Goal: Information Seeking & Learning: Learn about a topic

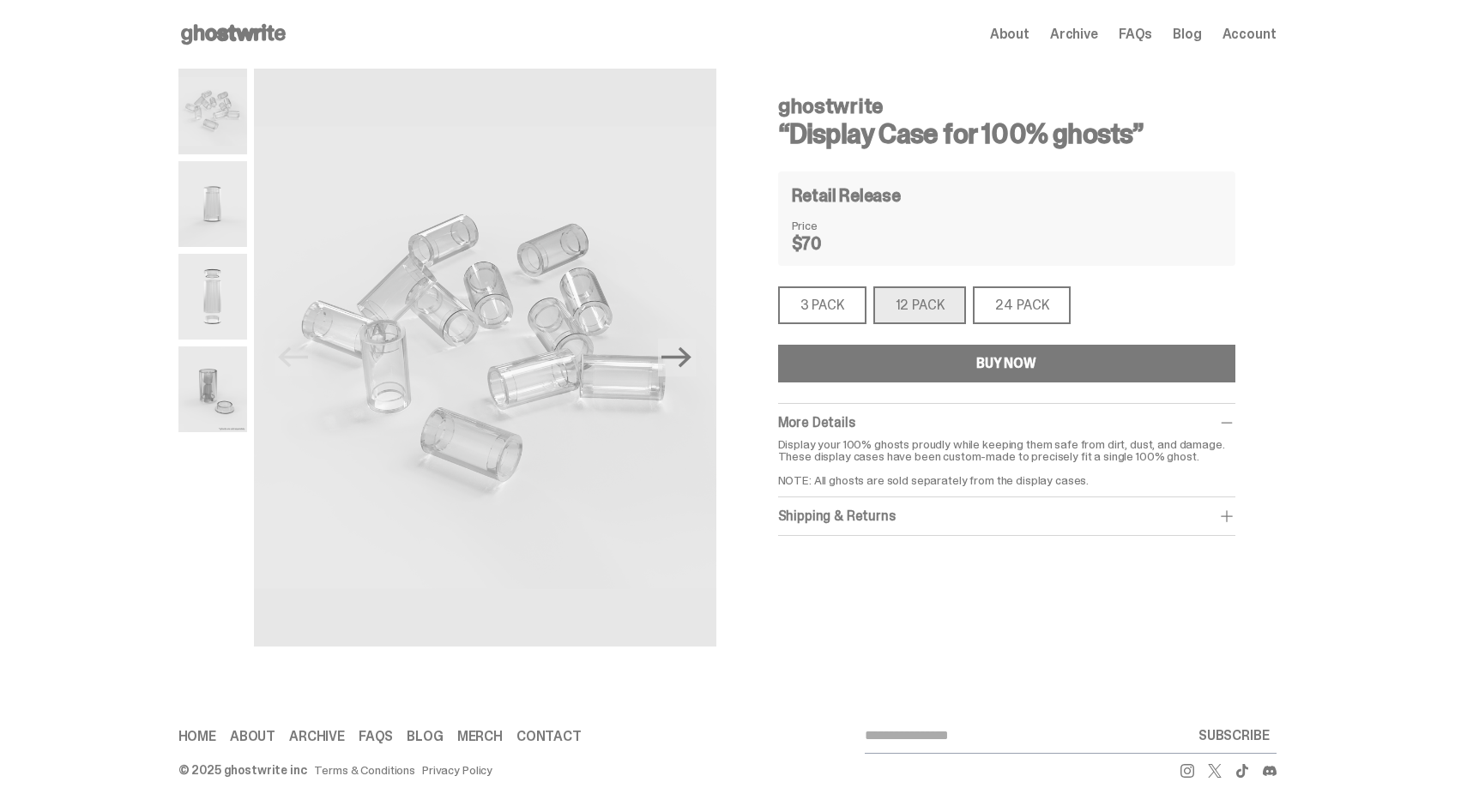
click at [1021, 34] on span "About" at bounding box center [1010, 34] width 40 height 14
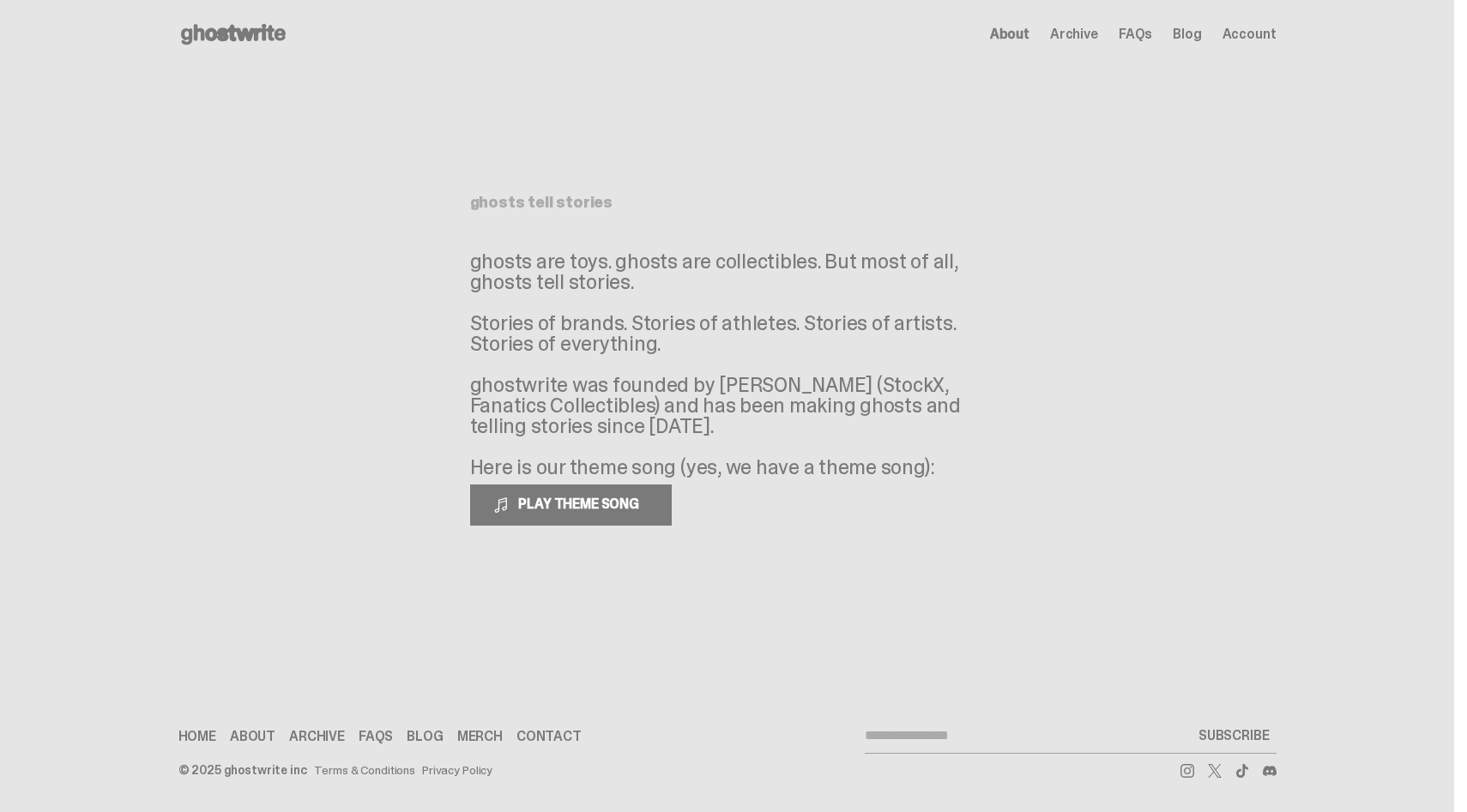
click at [246, 31] on use at bounding box center [233, 34] width 105 height 21
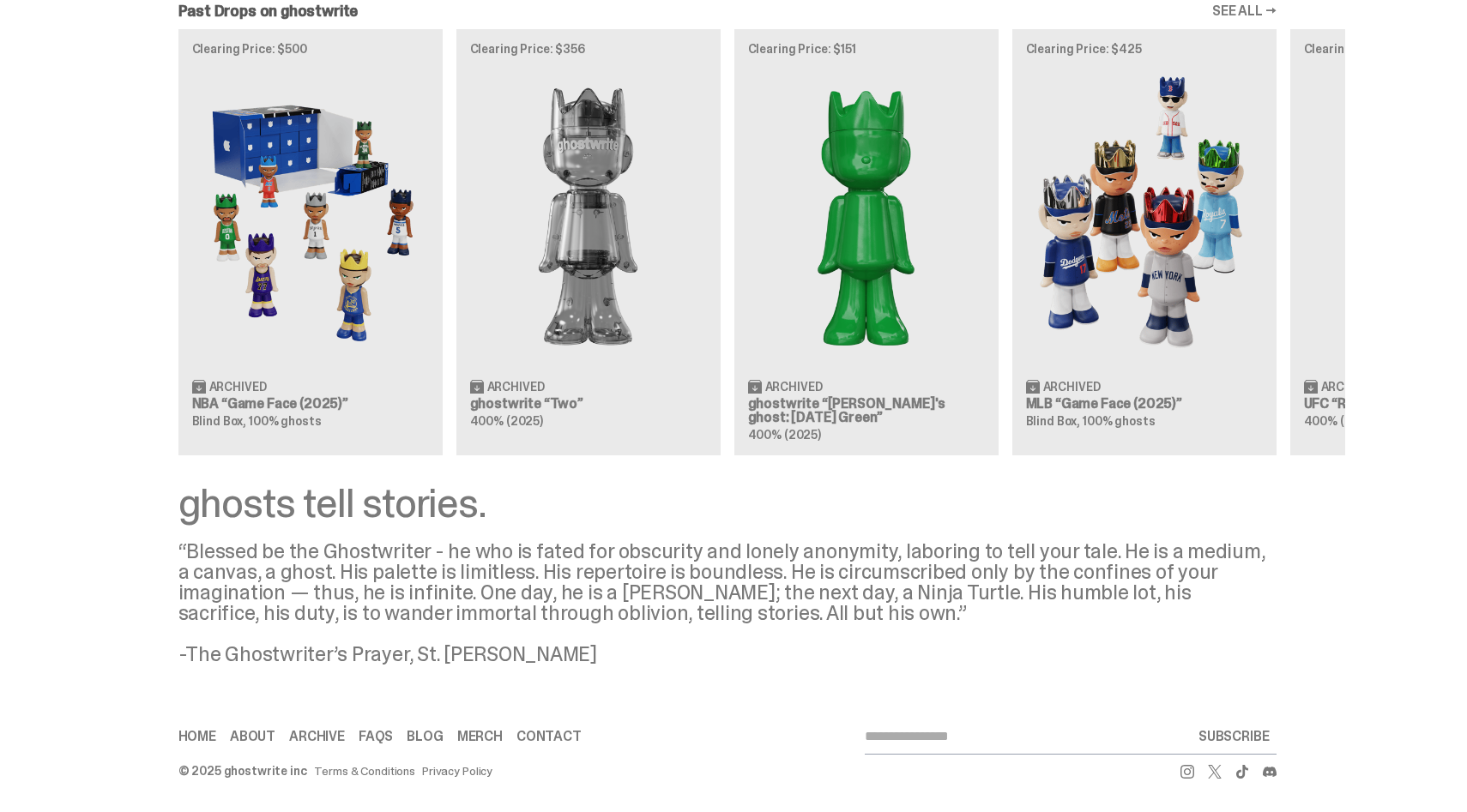
scroll to position [0, 278]
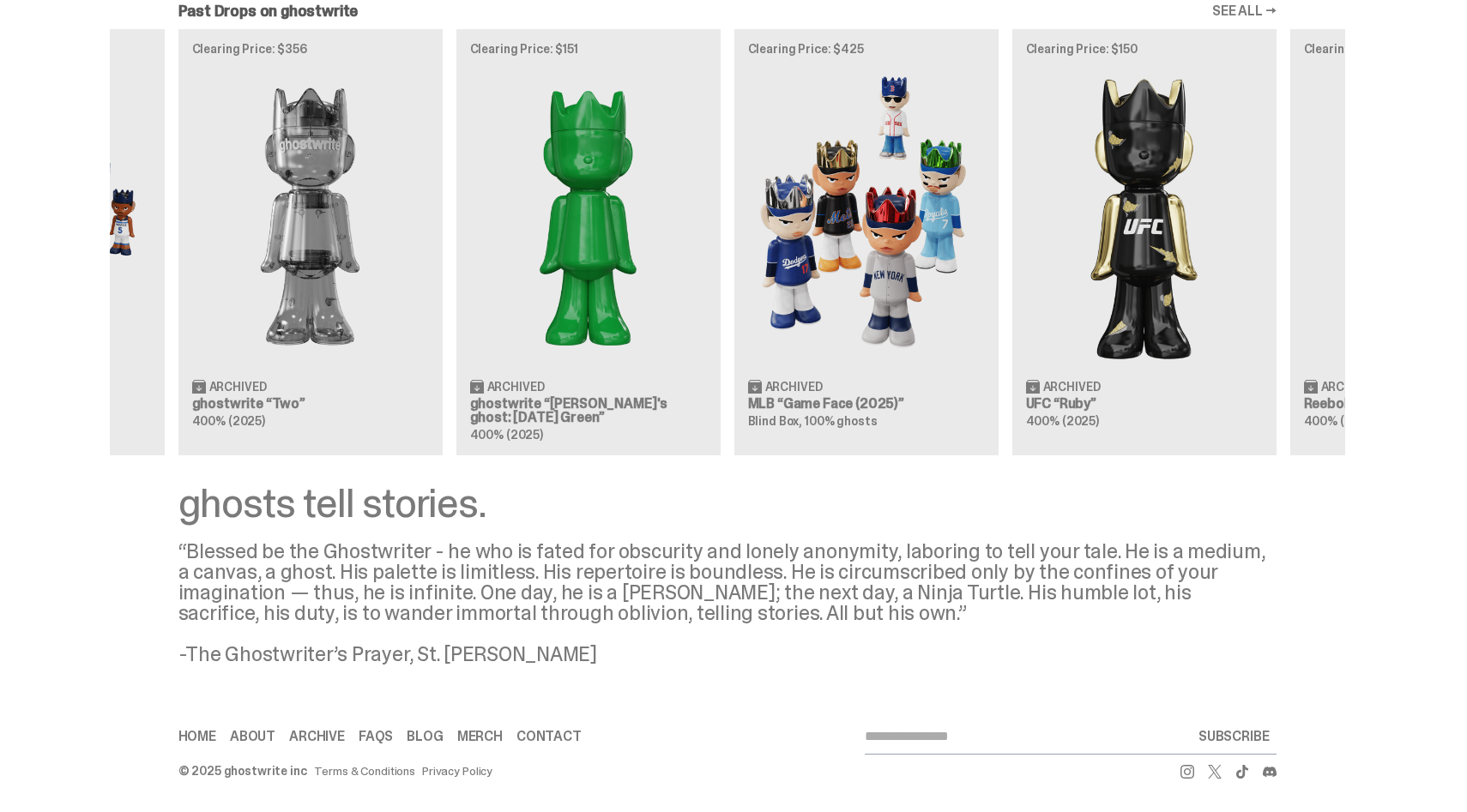
click at [804, 250] on div "Clearing Price: $500 Archived NBA “Game Face (2025)” Blind Box, 100% ghosts Cle…" at bounding box center [727, 242] width 1235 height 426
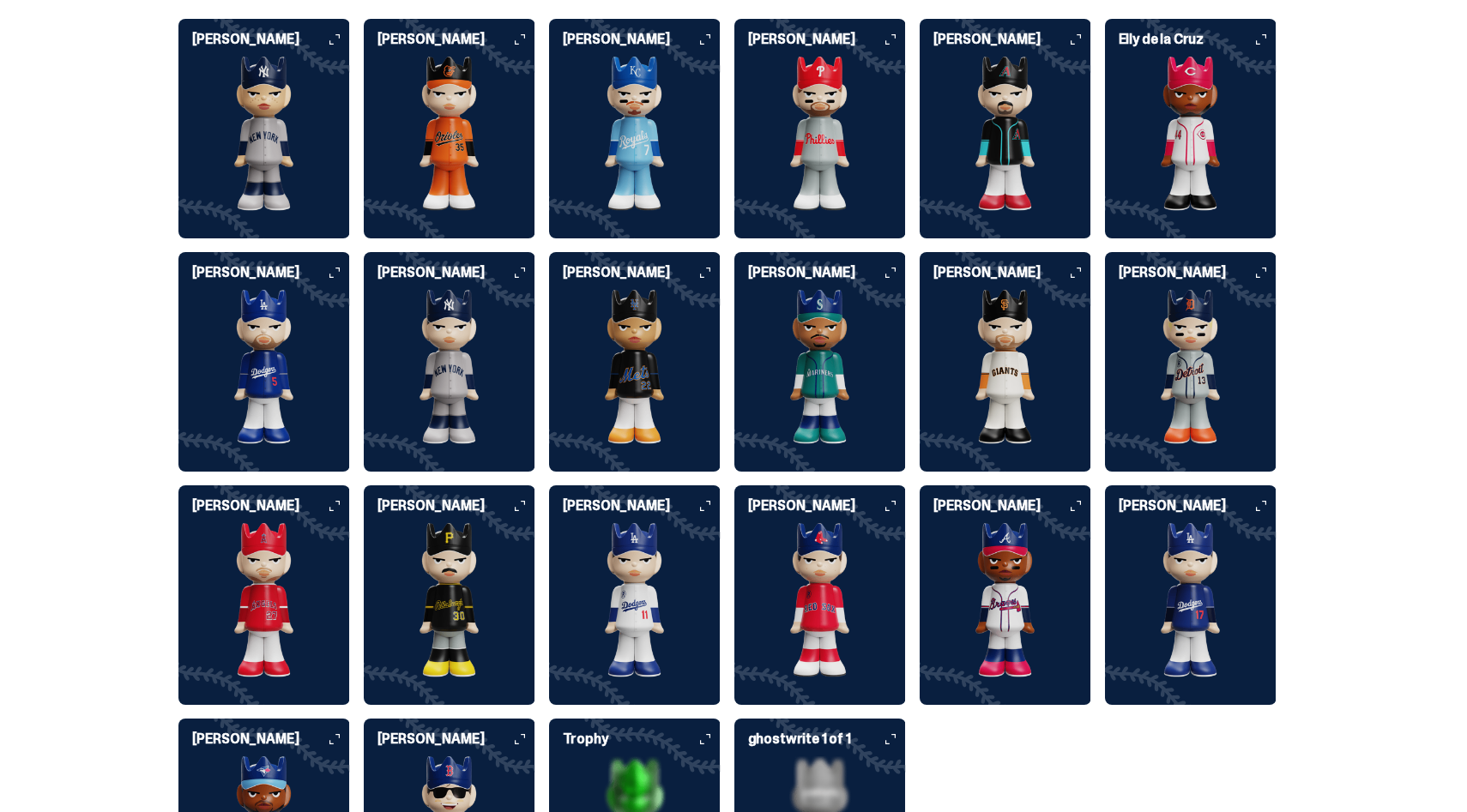
scroll to position [4341, 0]
